Goal: Information Seeking & Learning: Learn about a topic

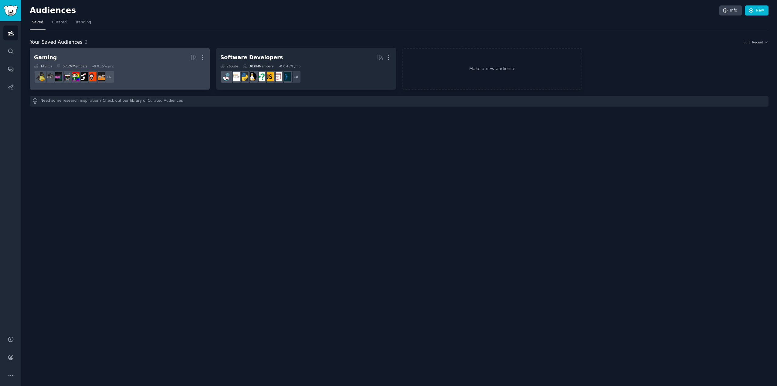
click at [138, 63] on div "Gaming Curated by GummySearch More 14 Sub s 57.2M Members 0.15 % /mo r/IndieGam…" at bounding box center [119, 68] width 171 height 33
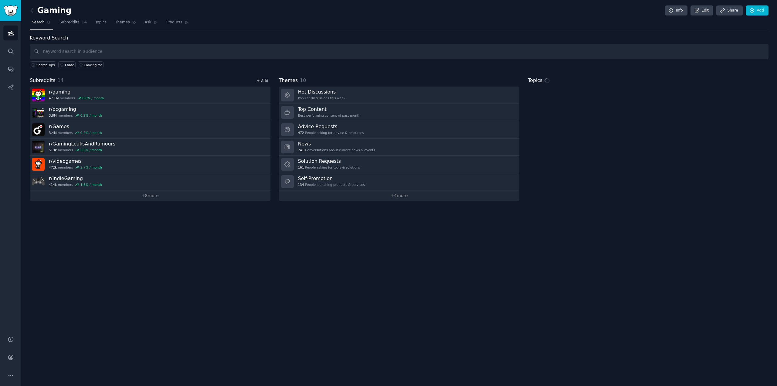
click at [262, 79] on link "+ Add" at bounding box center [263, 81] width 12 height 4
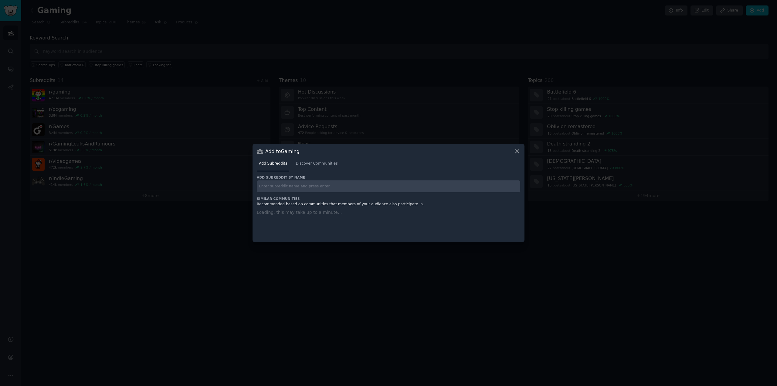
click at [281, 185] on input "text" at bounding box center [388, 186] width 263 height 12
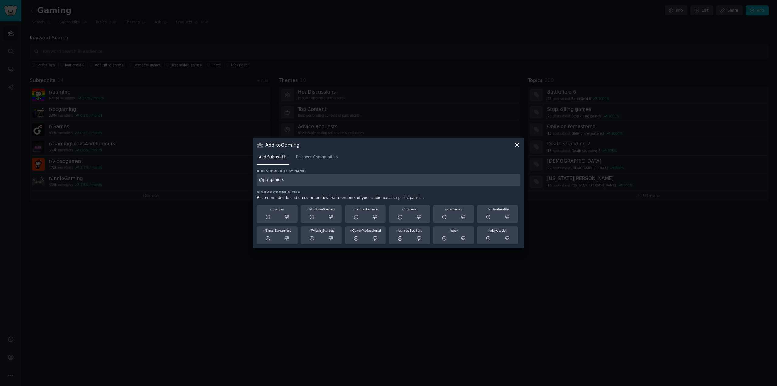
type input "r/rpg_gamers"
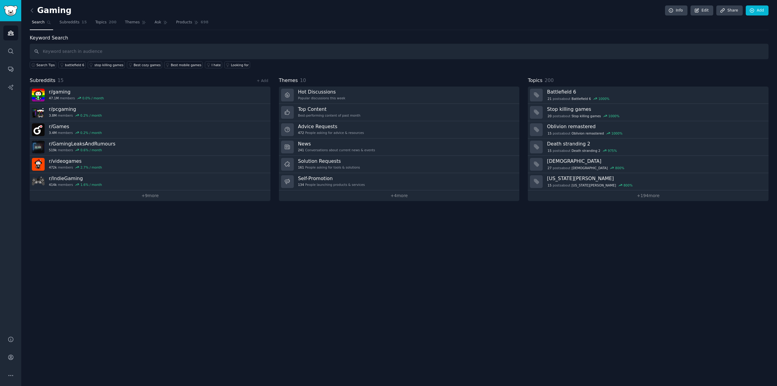
click at [123, 202] on div "Gaming Info Edit Share Add Search Subreddits 15 Topics 200 Themes Ask Products …" at bounding box center [398, 193] width 755 height 386
click at [123, 200] on link "+ 9 more" at bounding box center [150, 195] width 241 height 11
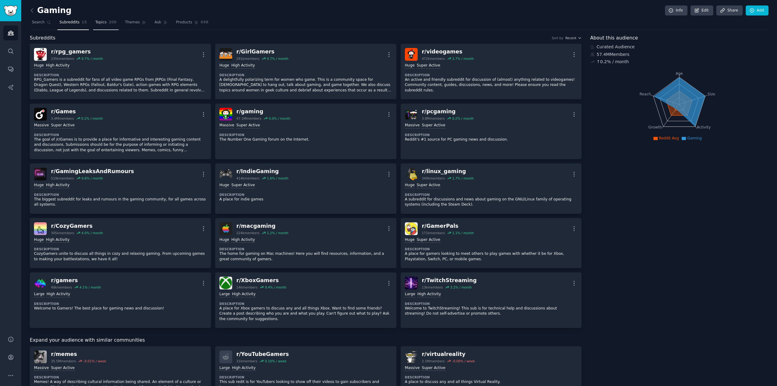
click at [95, 22] on span "Topics" at bounding box center [100, 22] width 11 height 5
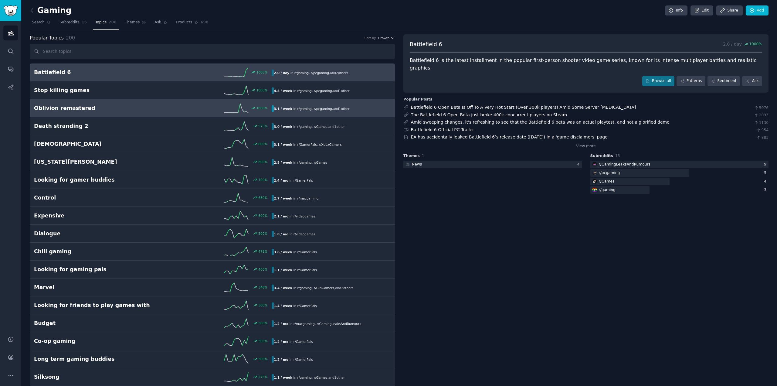
click at [328, 106] on div "3.1 / week in r/ gaming , r/ pcgaming , and 1 other" at bounding box center [312, 108] width 80 height 6
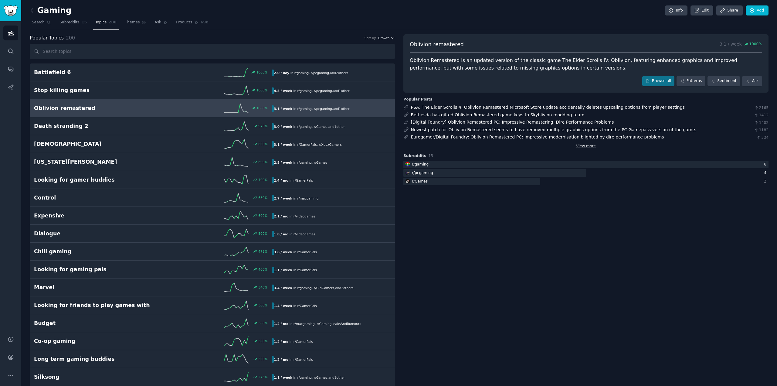
click at [585, 146] on link "View more" at bounding box center [586, 146] width 20 height 5
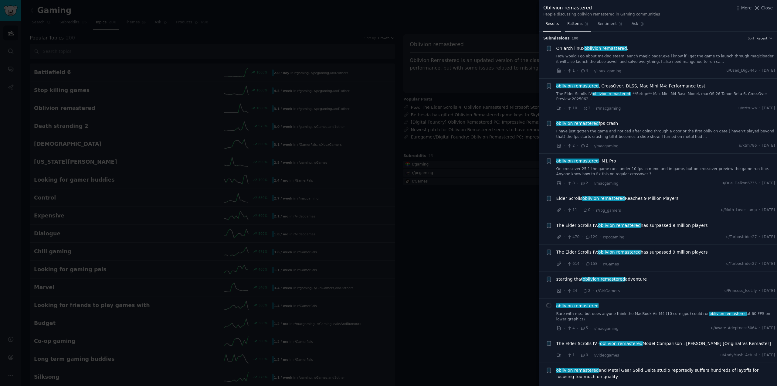
click at [575, 24] on span "Patterns" at bounding box center [574, 23] width 15 height 5
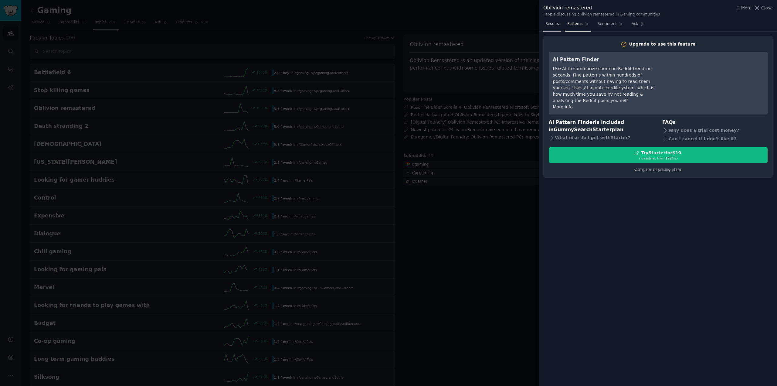
click at [559, 22] on link "Results" at bounding box center [552, 25] width 18 height 12
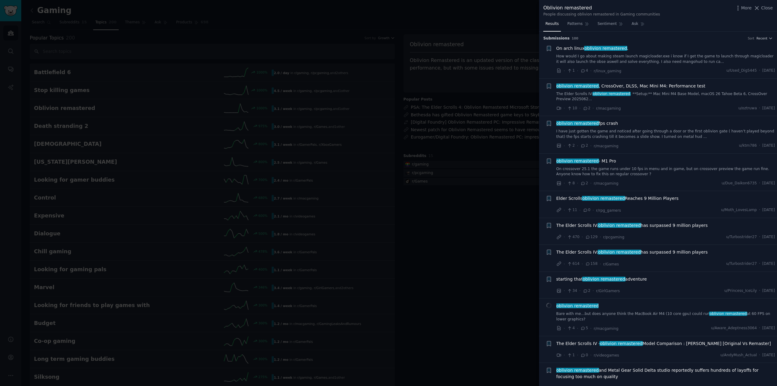
click at [461, 123] on div at bounding box center [388, 193] width 777 height 386
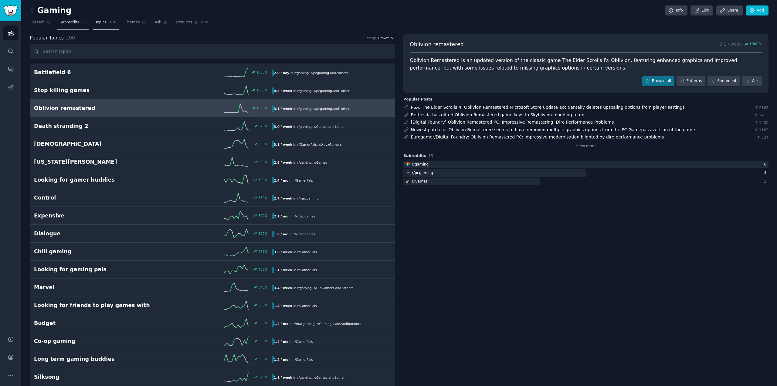
click at [74, 24] on span "Subreddits" at bounding box center [69, 22] width 20 height 5
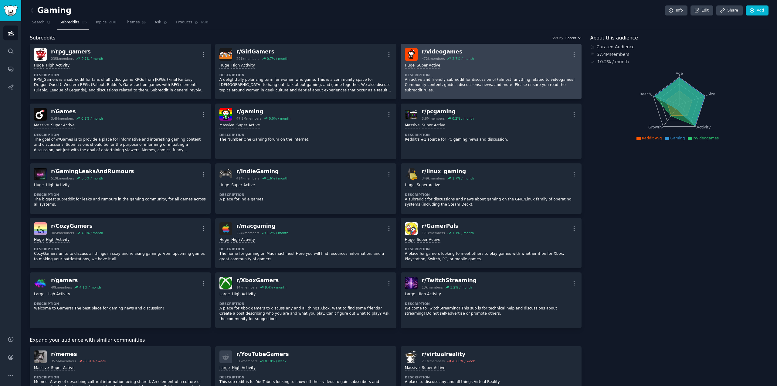
click at [501, 65] on div "Huge Super Active" at bounding box center [491, 66] width 173 height 6
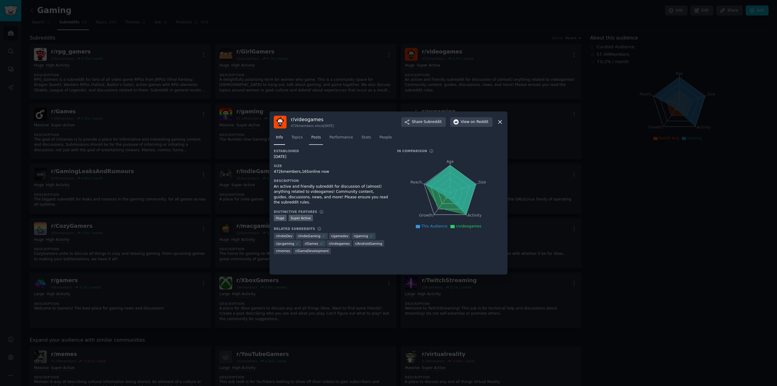
click at [312, 138] on span "Posts" at bounding box center [316, 137] width 10 height 5
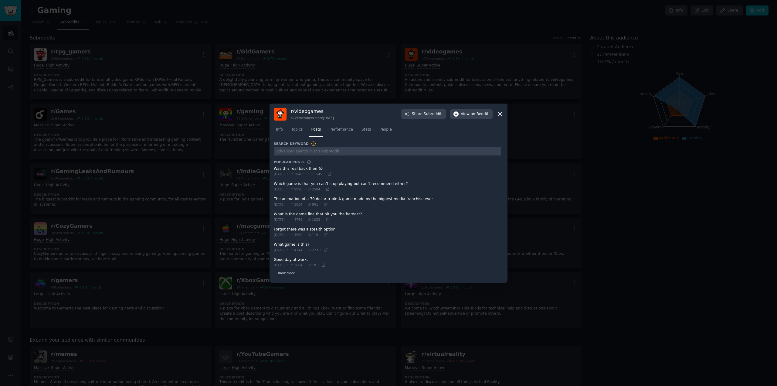
click at [285, 275] on div "+ show more" at bounding box center [387, 273] width 227 height 6
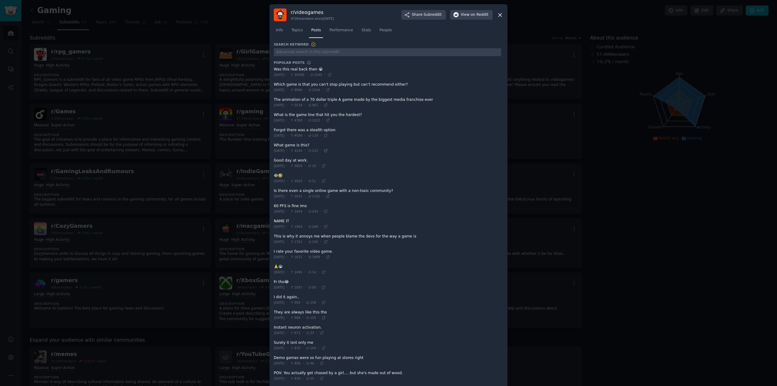
click at [328, 149] on icon at bounding box center [325, 150] width 4 height 4
click at [332, 75] on icon at bounding box center [329, 75] width 4 height 4
click at [330, 121] on icon at bounding box center [328, 120] width 4 height 4
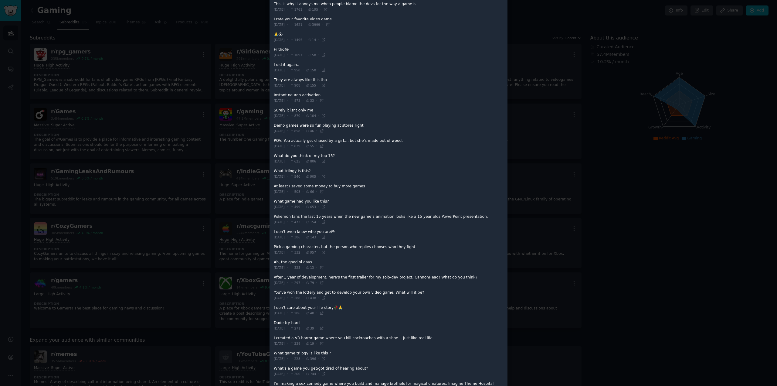
scroll to position [243, 0]
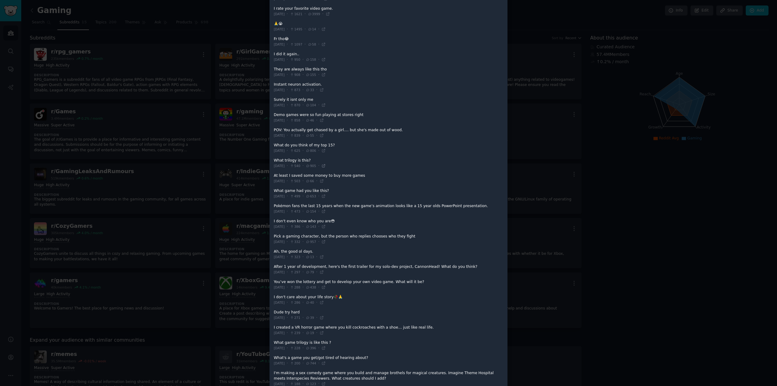
click at [326, 165] on icon at bounding box center [323, 166] width 4 height 4
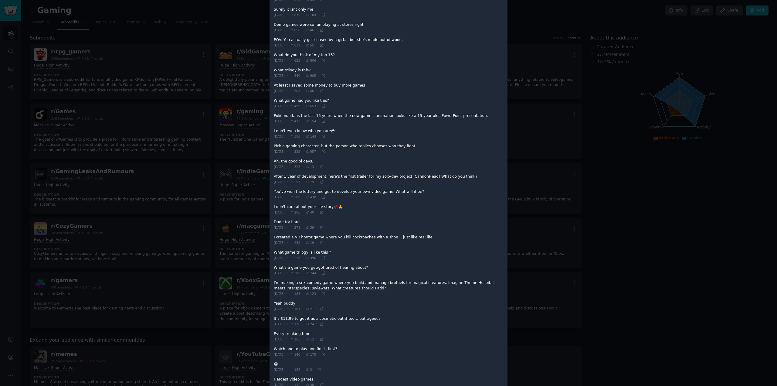
scroll to position [334, 0]
click at [324, 209] on icon at bounding box center [321, 211] width 4 height 4
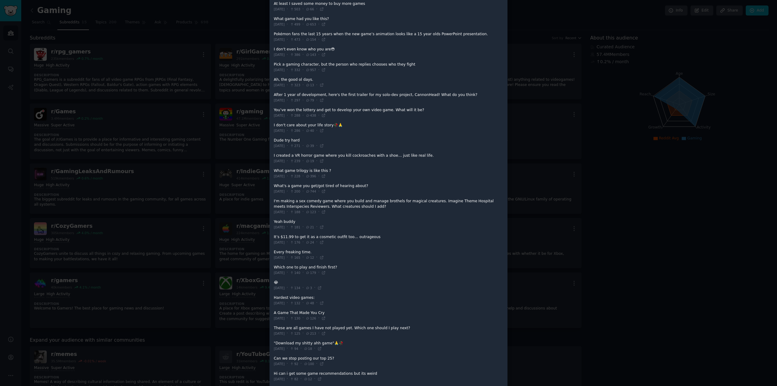
scroll to position [451, 0]
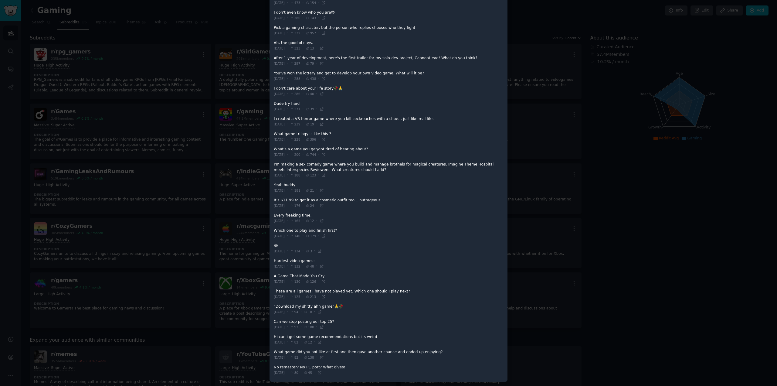
click at [325, 296] on icon at bounding box center [323, 296] width 3 height 3
click at [83, 162] on div at bounding box center [388, 193] width 777 height 386
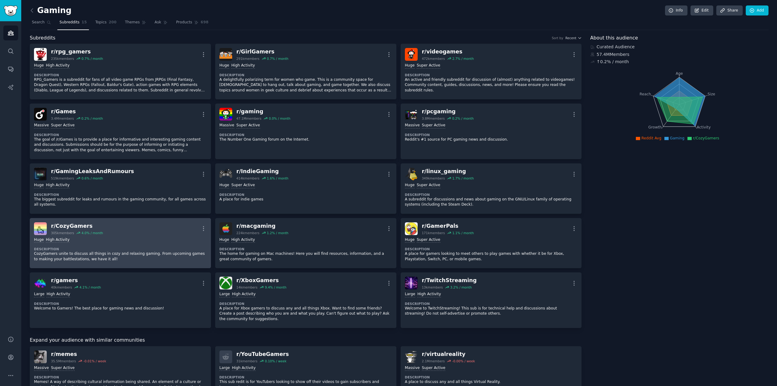
click at [141, 234] on div "r/ CozyGamers 305k members 4.0 % / month More" at bounding box center [120, 228] width 173 height 13
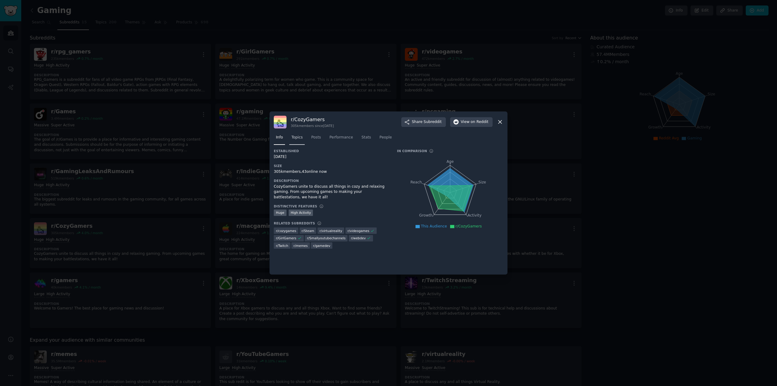
click at [295, 137] on span "Topics" at bounding box center [296, 137] width 11 height 5
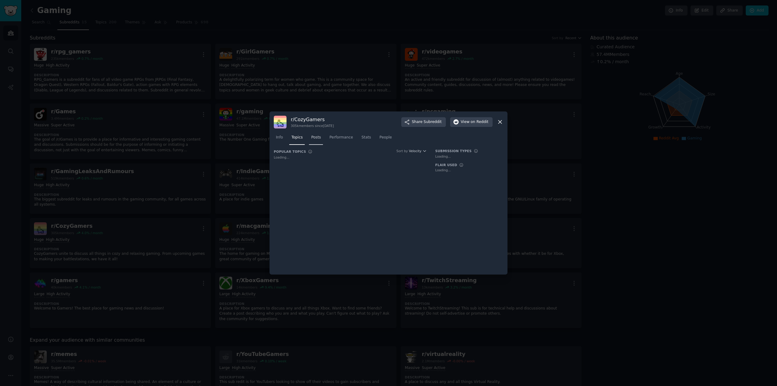
click at [313, 137] on span "Posts" at bounding box center [316, 137] width 10 height 5
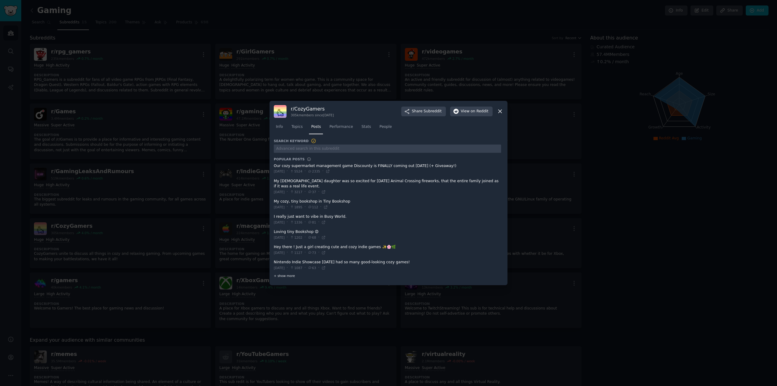
click at [284, 274] on span "+ show more" at bounding box center [284, 275] width 21 height 4
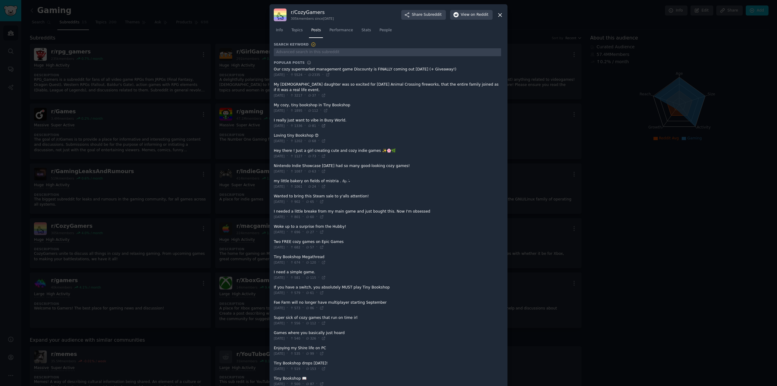
click at [324, 123] on icon at bounding box center [323, 125] width 4 height 4
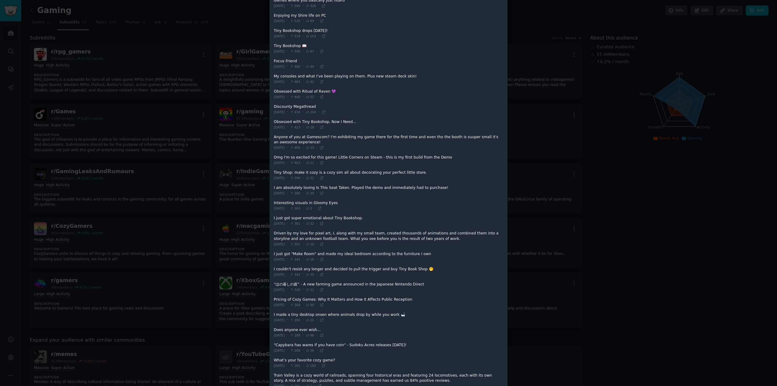
scroll to position [334, 0]
click at [323, 271] on icon at bounding box center [321, 272] width 3 height 3
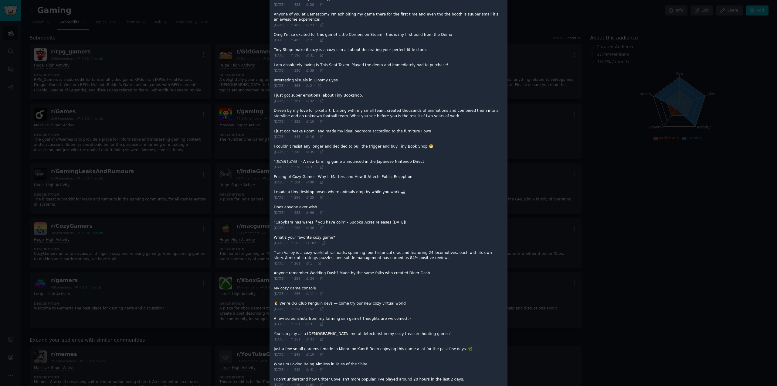
scroll to position [455, 0]
click at [325, 241] on icon at bounding box center [323, 242] width 3 height 3
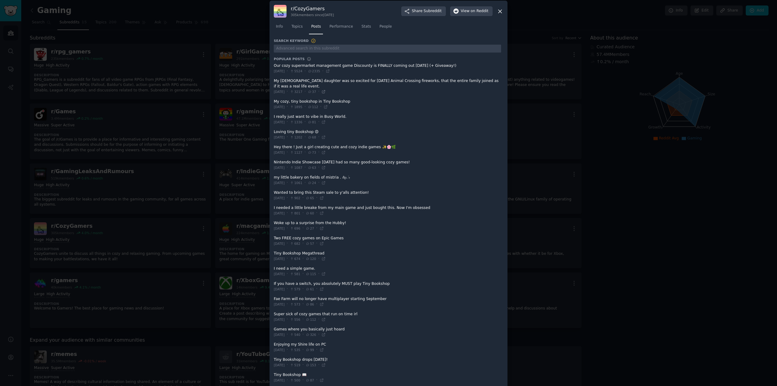
scroll to position [0, 0]
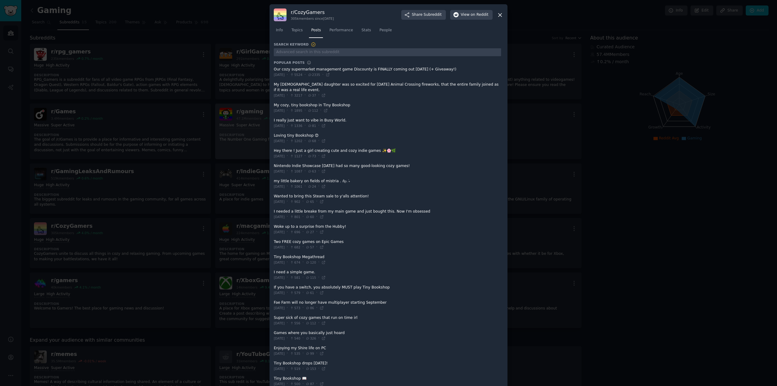
click at [222, 103] on div at bounding box center [388, 193] width 777 height 386
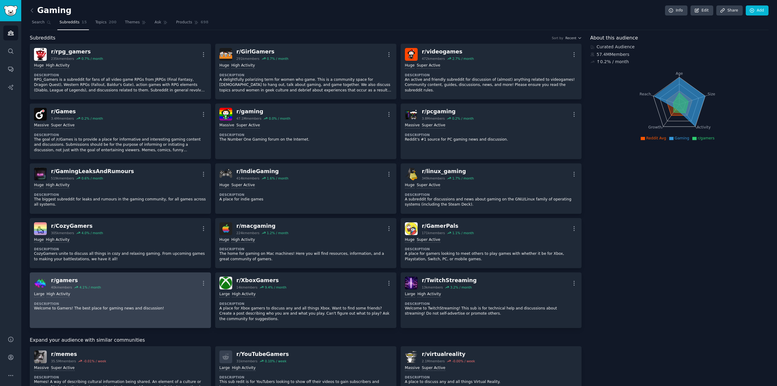
click at [103, 297] on div "Large High Activity Description Welcome to Gamers! The best place for gaming ne…" at bounding box center [120, 301] width 173 height 24
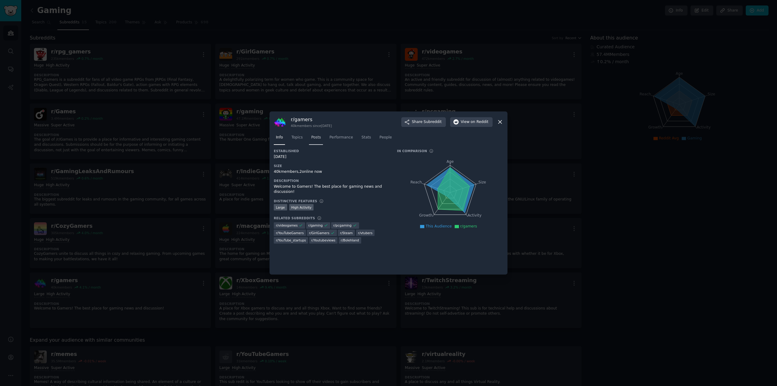
click at [317, 138] on span "Posts" at bounding box center [316, 137] width 10 height 5
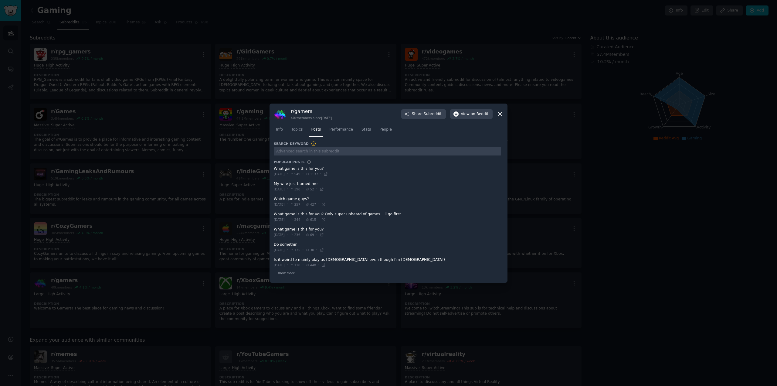
click at [327, 174] on icon at bounding box center [325, 173] width 3 height 3
click at [290, 270] on div "+ show more" at bounding box center [387, 273] width 227 height 6
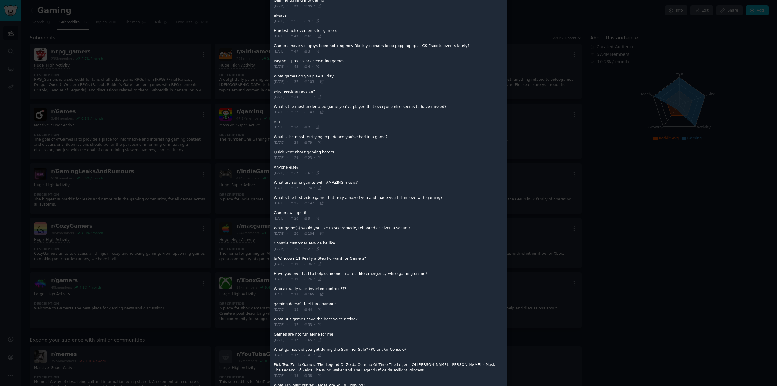
scroll to position [208, 0]
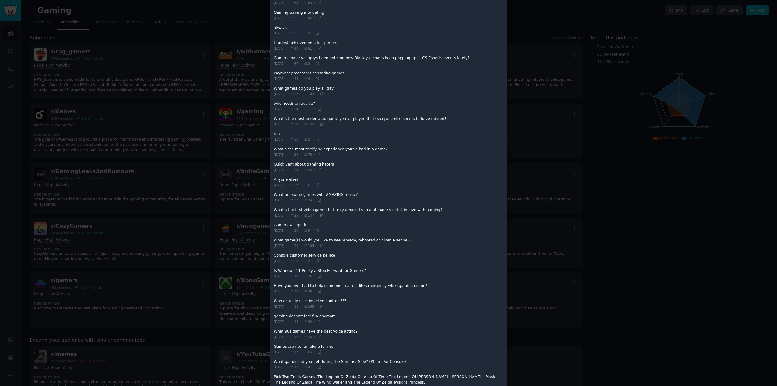
click at [324, 214] on icon at bounding box center [321, 215] width 4 height 4
